Goal: Information Seeking & Learning: Learn about a topic

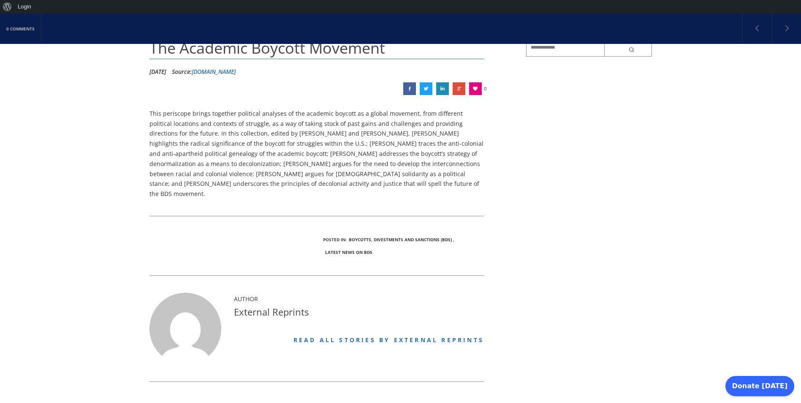
scroll to position [101, 0]
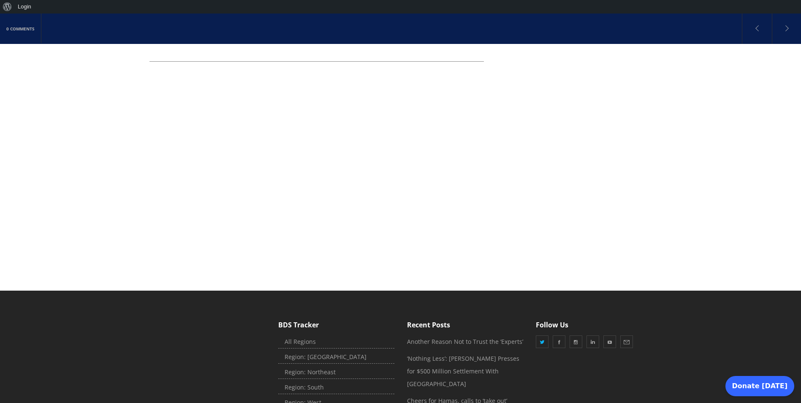
scroll to position [220, 0]
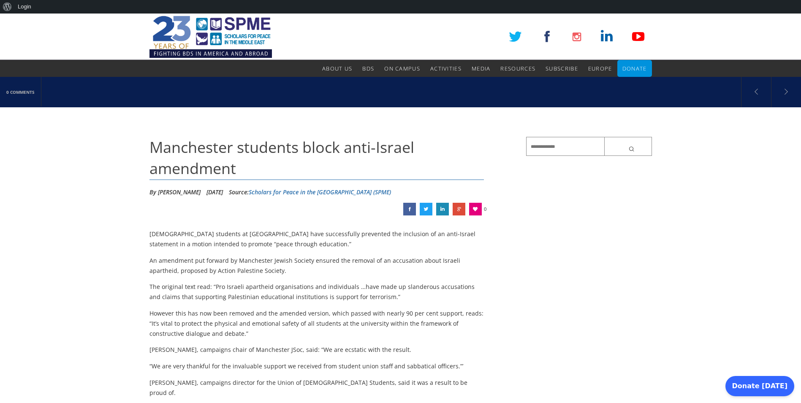
click at [251, 35] on img at bounding box center [211, 37] width 123 height 46
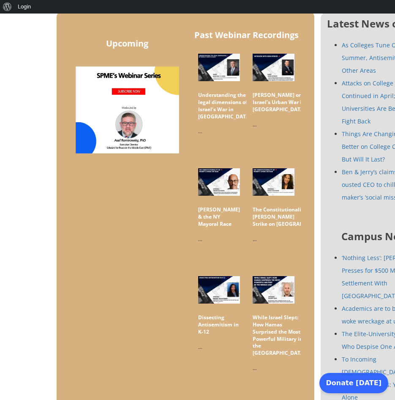
scroll to position [468, 0]
